Goal: Information Seeking & Learning: Learn about a topic

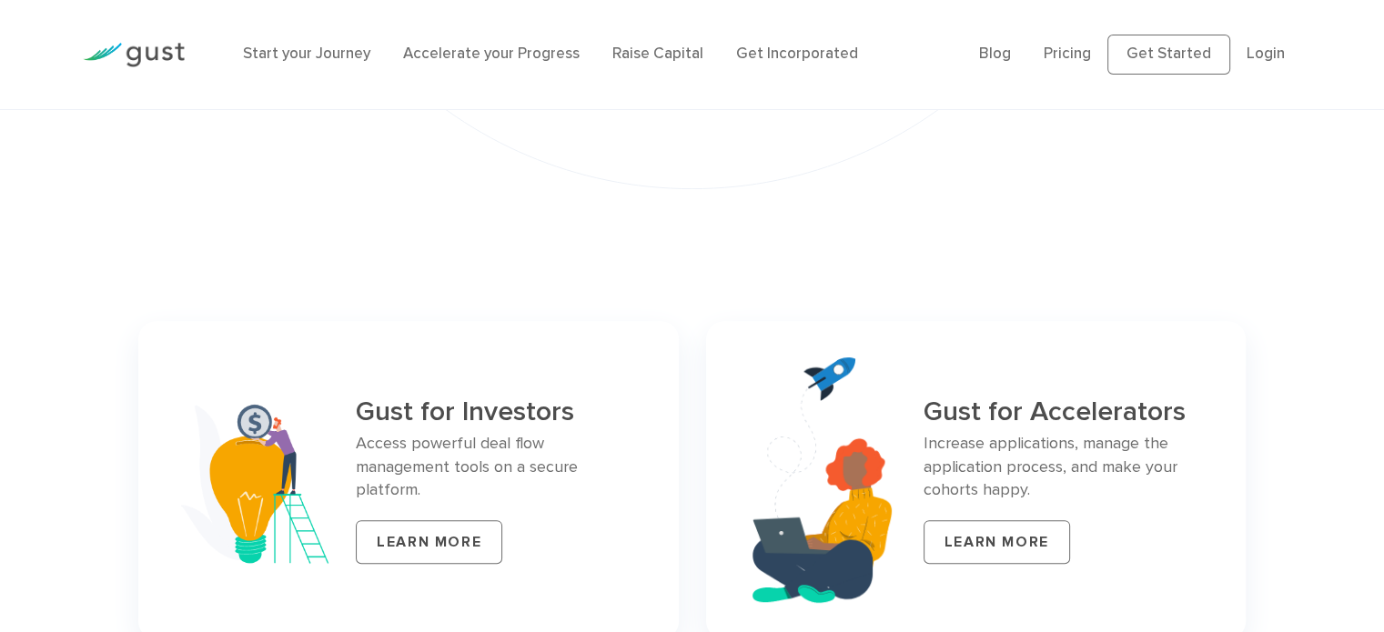
scroll to position [7660, 0]
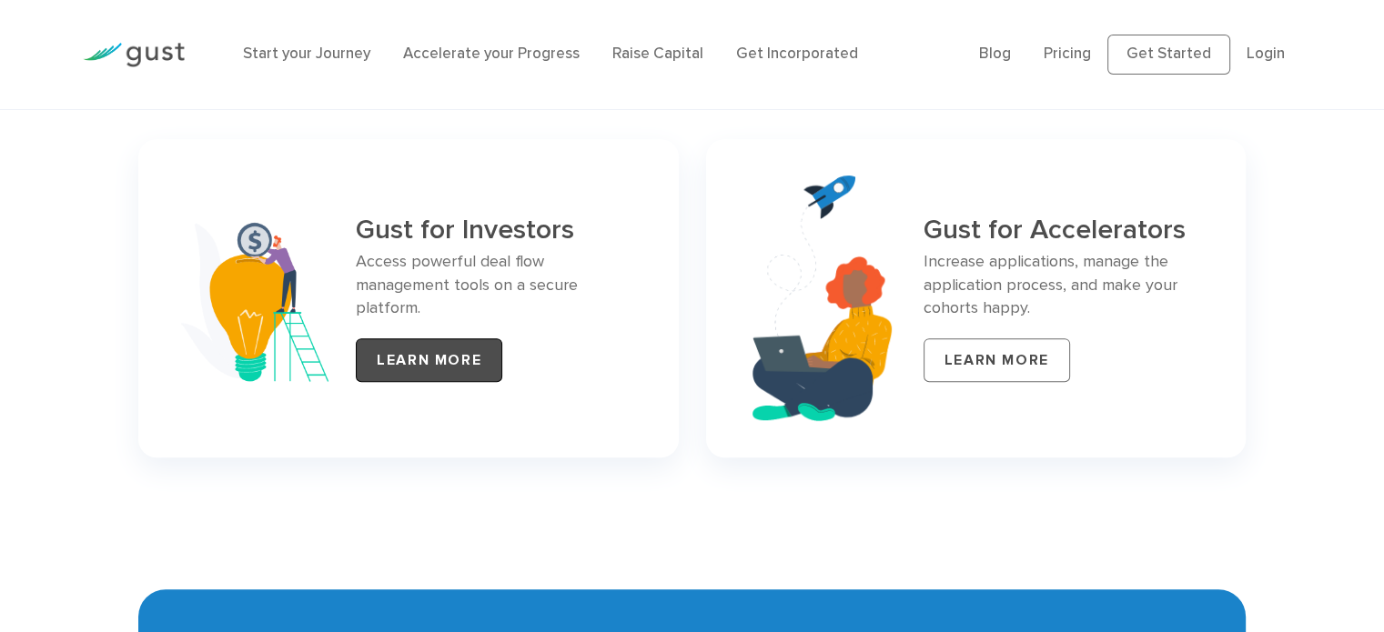
click at [403, 342] on link "LEARN MORE" at bounding box center [429, 360] width 146 height 44
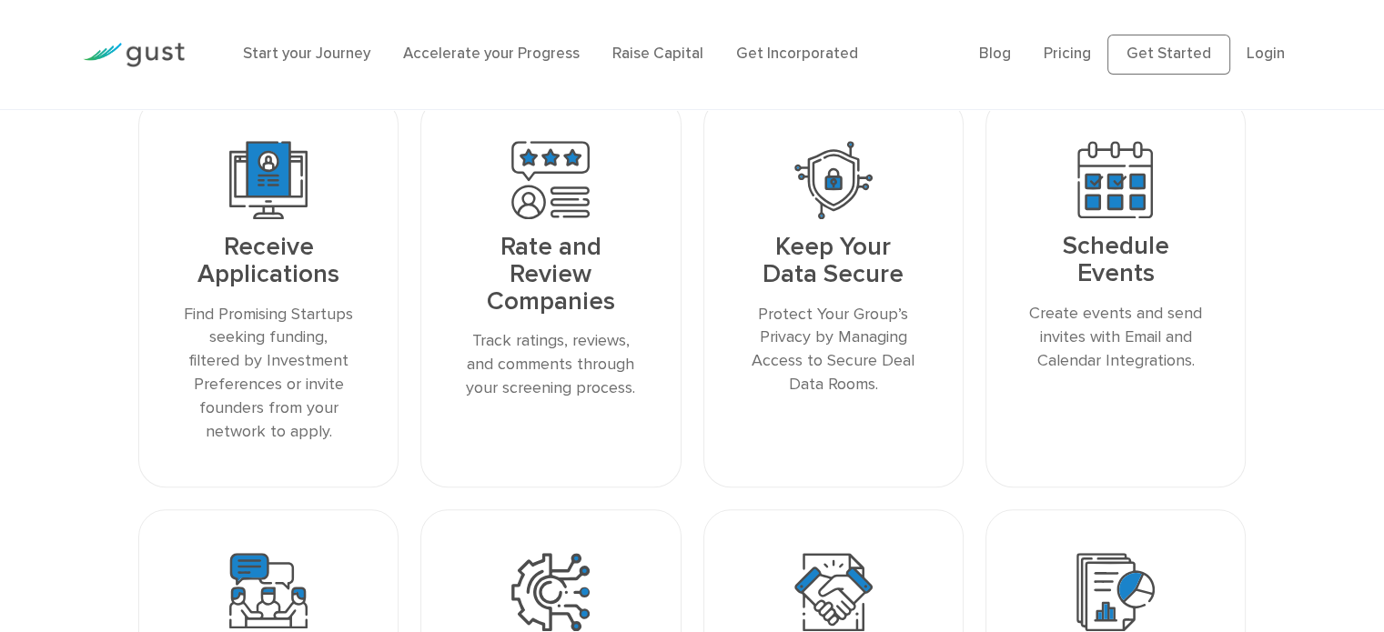
scroll to position [1907, 0]
click at [269, 361] on p "Find Promising Startups seeking funding, filtered by Investment Preferences or …" at bounding box center [268, 373] width 173 height 141
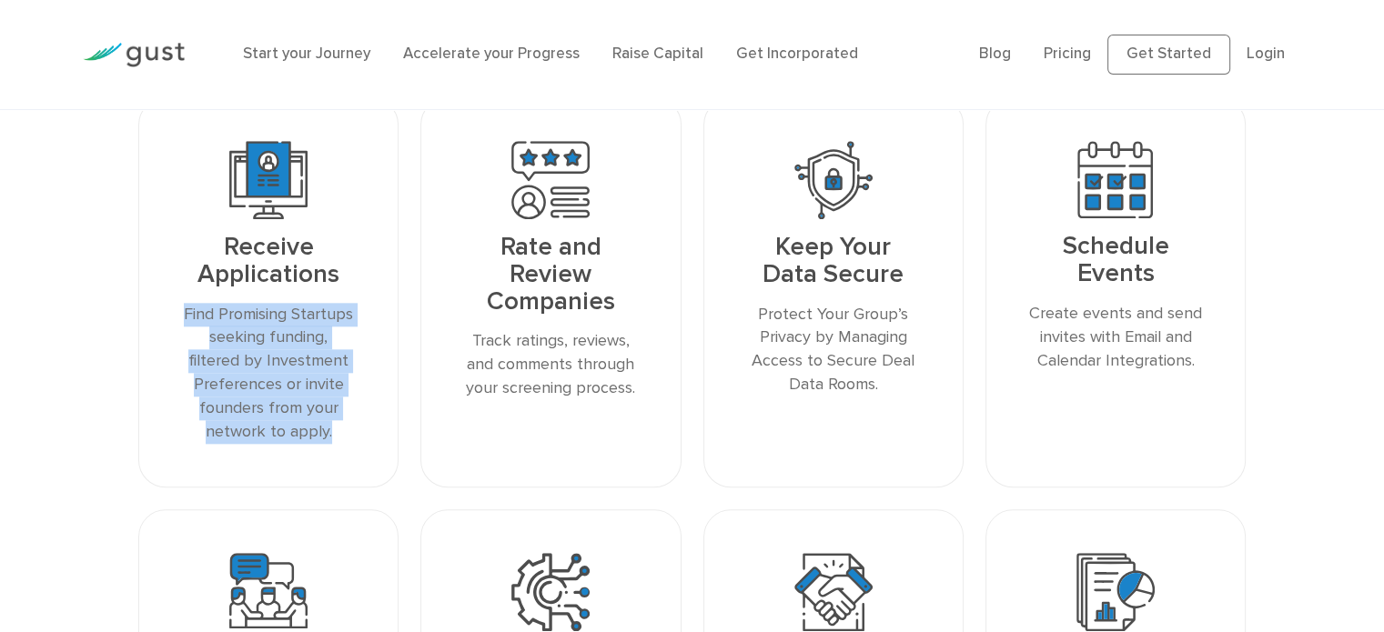
click at [269, 361] on p "Find Promising Startups seeking funding, filtered by Investment Preferences or …" at bounding box center [268, 373] width 173 height 141
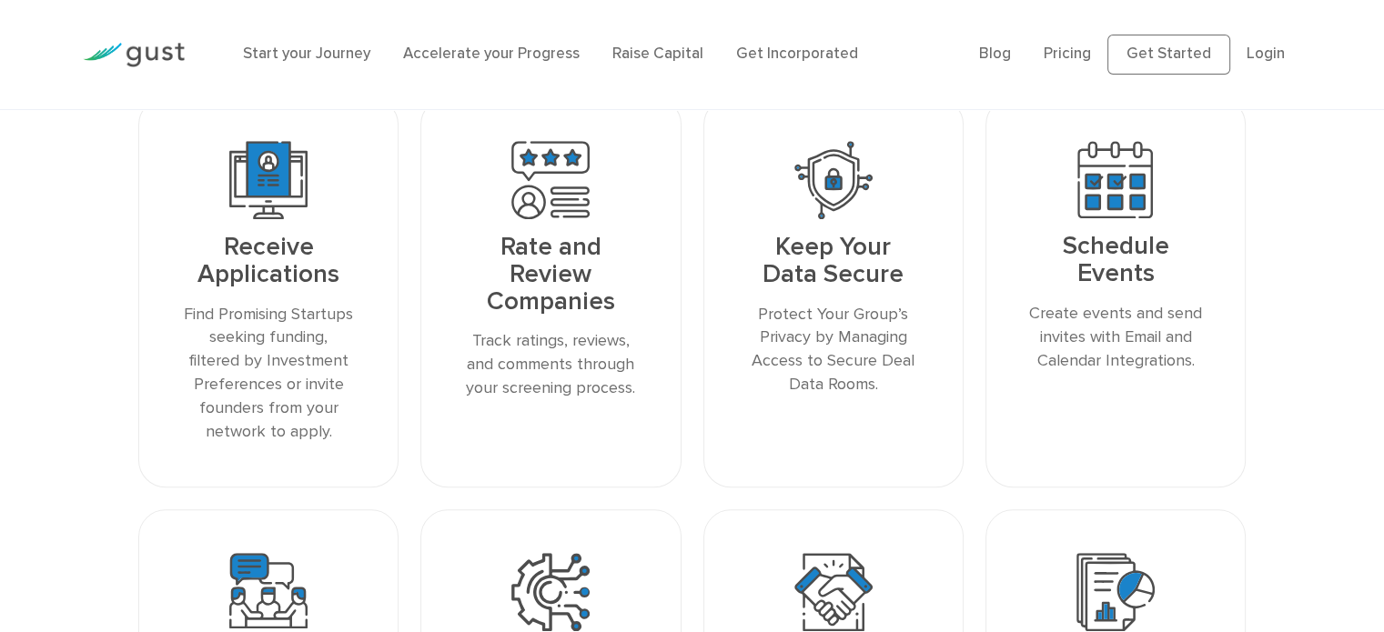
click at [545, 342] on p "Track ratings, reviews, and comments through your screening process." at bounding box center [550, 364] width 173 height 71
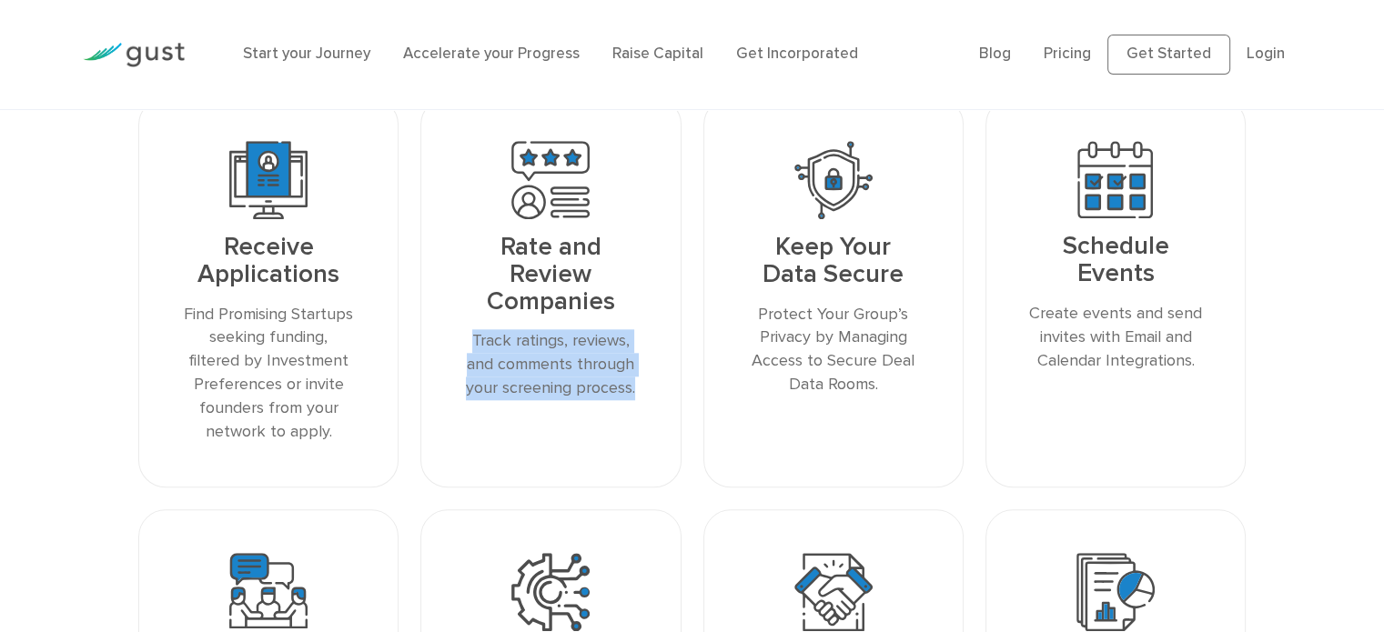
click at [545, 342] on p "Track ratings, reviews, and comments through your screening process." at bounding box center [550, 364] width 173 height 71
